Goal: Navigation & Orientation: Find specific page/section

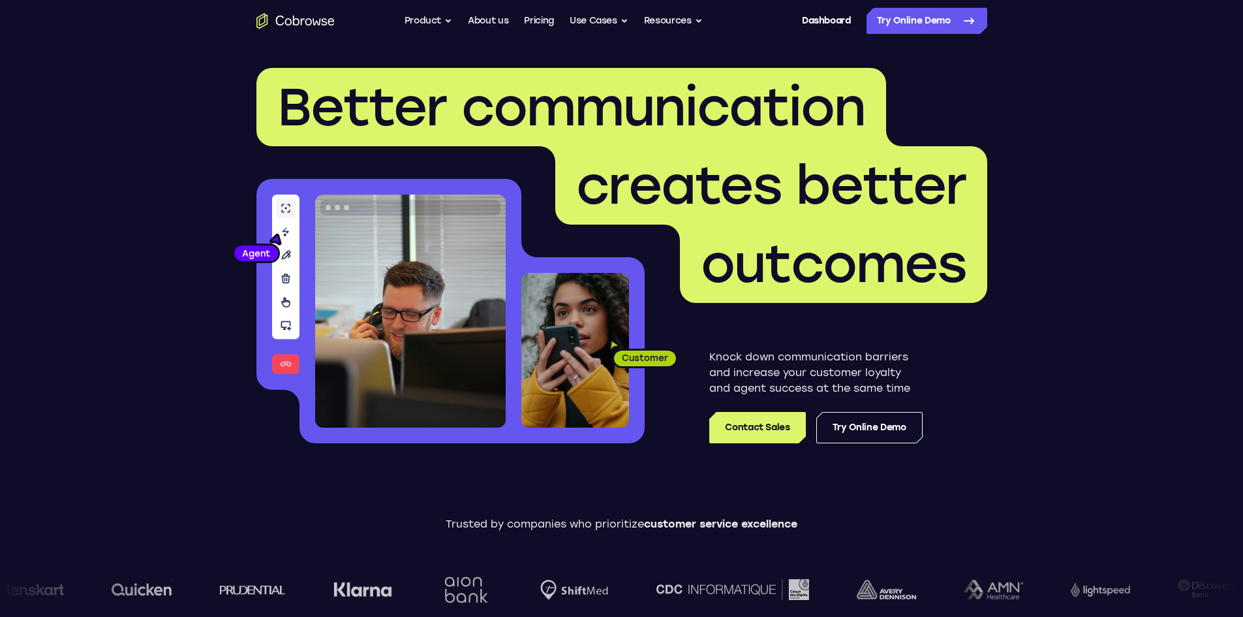
click at [938, 234] on span "outcomes" at bounding box center [834, 263] width 266 height 63
click at [826, 23] on link "Dashboard" at bounding box center [826, 21] width 49 height 26
click at [660, 53] on header "Better communication creates better outcomes Customer Agent Agent Knock down co…" at bounding box center [621, 261] width 835 height 438
click at [652, 52] on header "Better communication creates better outcomes Customer Agent Agent Knock down co…" at bounding box center [621, 261] width 835 height 438
click at [820, 22] on link "Dashboard" at bounding box center [826, 21] width 49 height 26
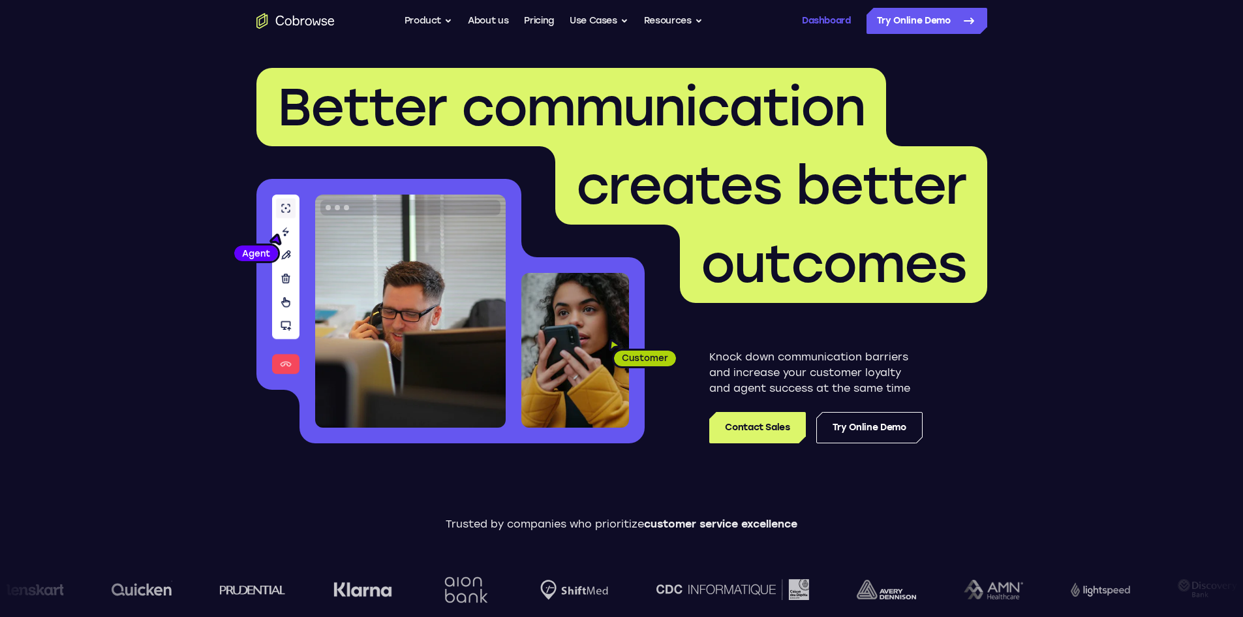
click at [820, 23] on link "Dashboard" at bounding box center [826, 21] width 49 height 26
